Goal: Task Accomplishment & Management: Manage account settings

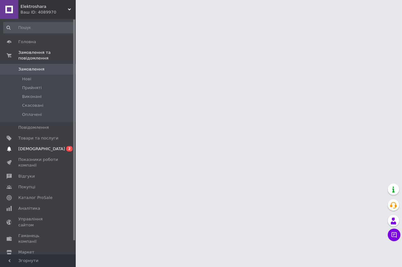
click at [69, 147] on span "2" at bounding box center [69, 148] width 6 height 5
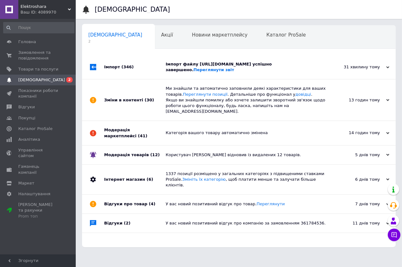
scroll to position [0, 3]
click at [387, 66] on icon at bounding box center [387, 67] width 3 height 3
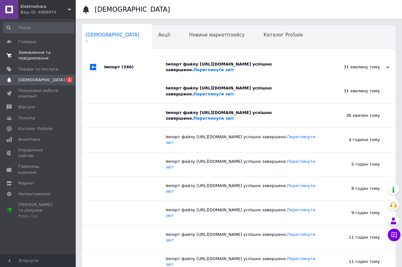
click at [35, 50] on span "Замовлення та повідомлення" at bounding box center [38, 55] width 40 height 11
